Goal: Check status: Check status

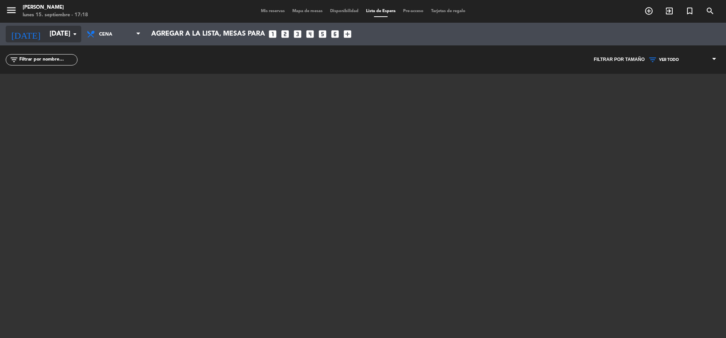
click at [74, 36] on icon "arrow_drop_down" at bounding box center [74, 33] width 9 height 9
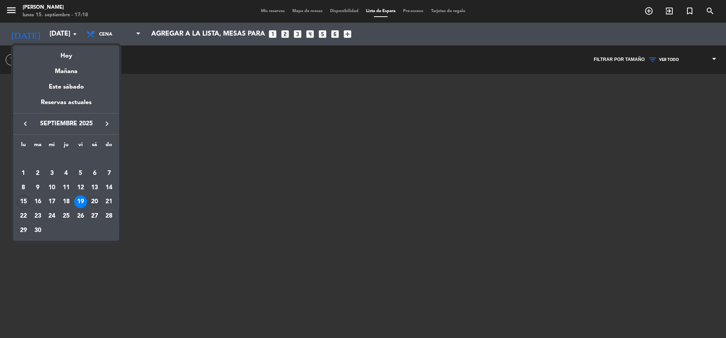
click at [96, 201] on div "20" at bounding box center [94, 201] width 13 height 13
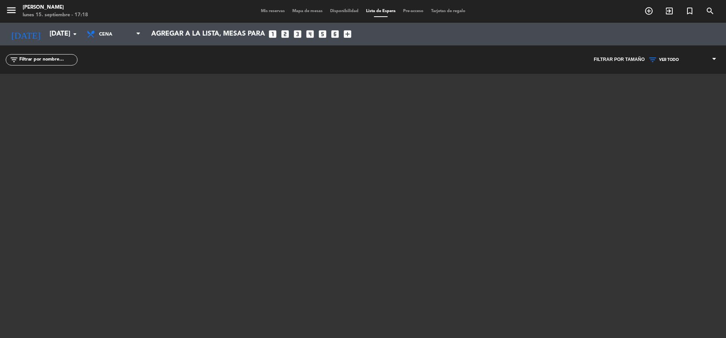
type input "[DATE]"
click at [272, 13] on span "Mis reservas" at bounding box center [272, 11] width 31 height 4
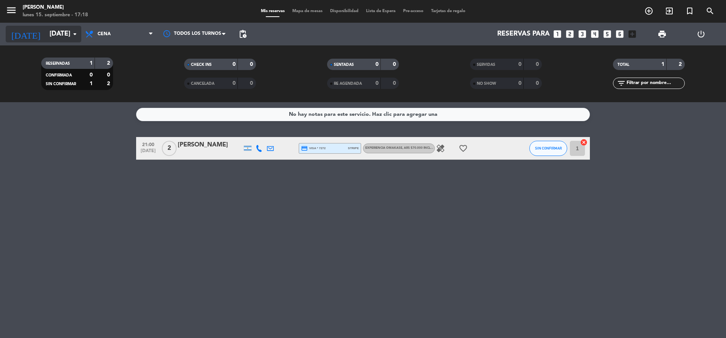
click at [72, 33] on icon "arrow_drop_down" at bounding box center [74, 33] width 9 height 9
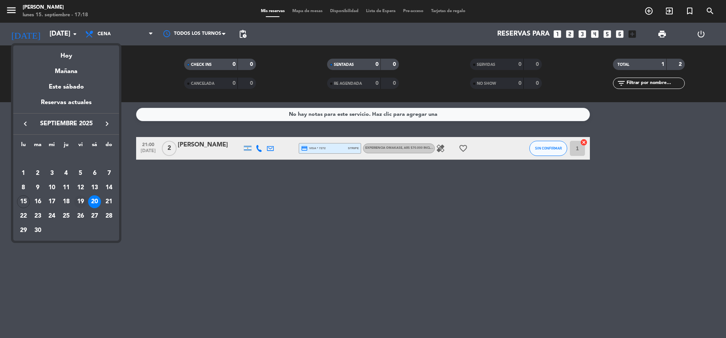
click at [78, 202] on div "19" at bounding box center [80, 201] width 13 height 13
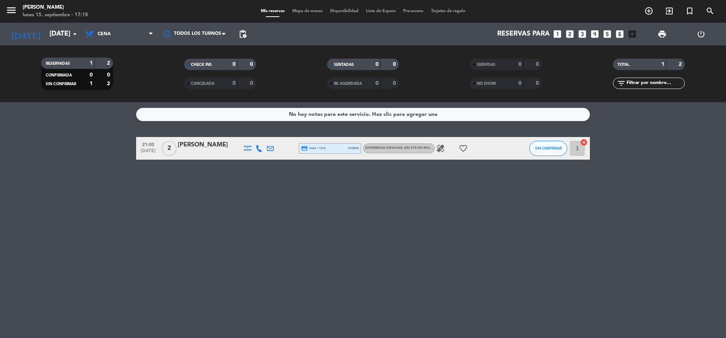
type input "[DATE]"
